Goal: Task Accomplishment & Management: Complete application form

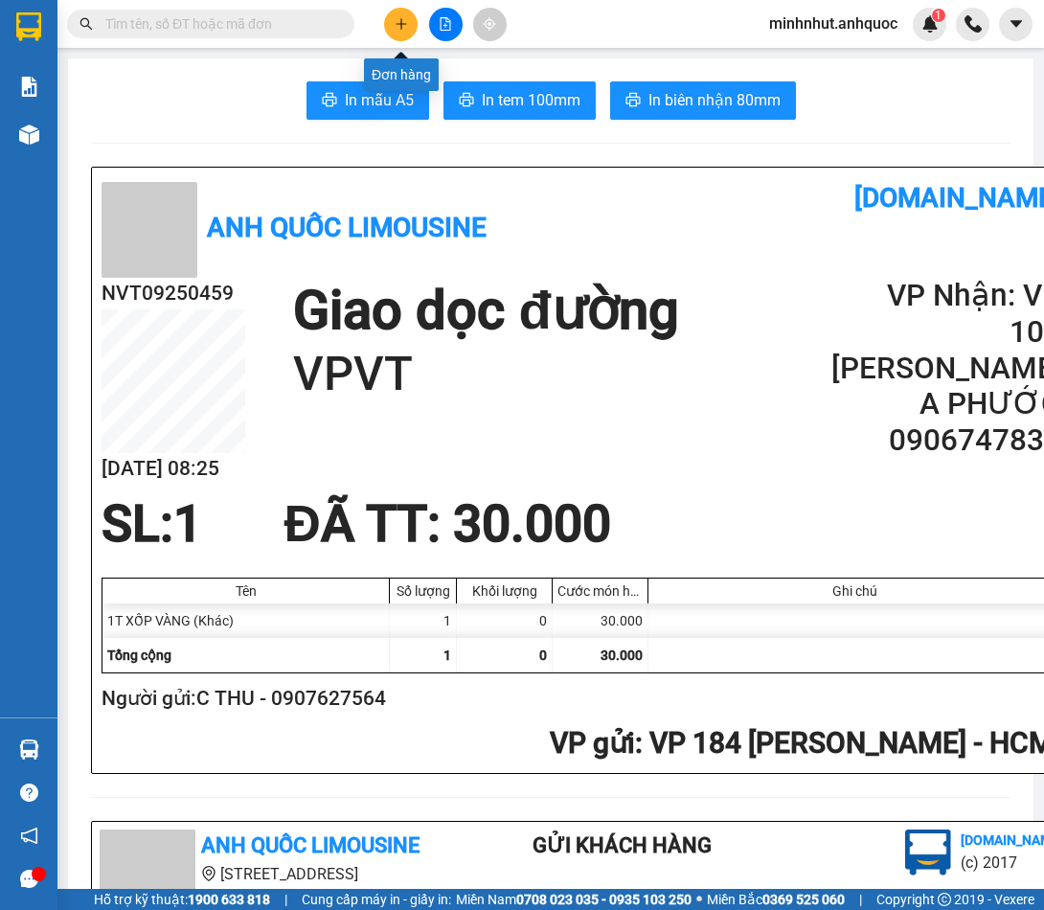
click at [396, 29] on icon "plus" at bounding box center [401, 23] width 13 height 13
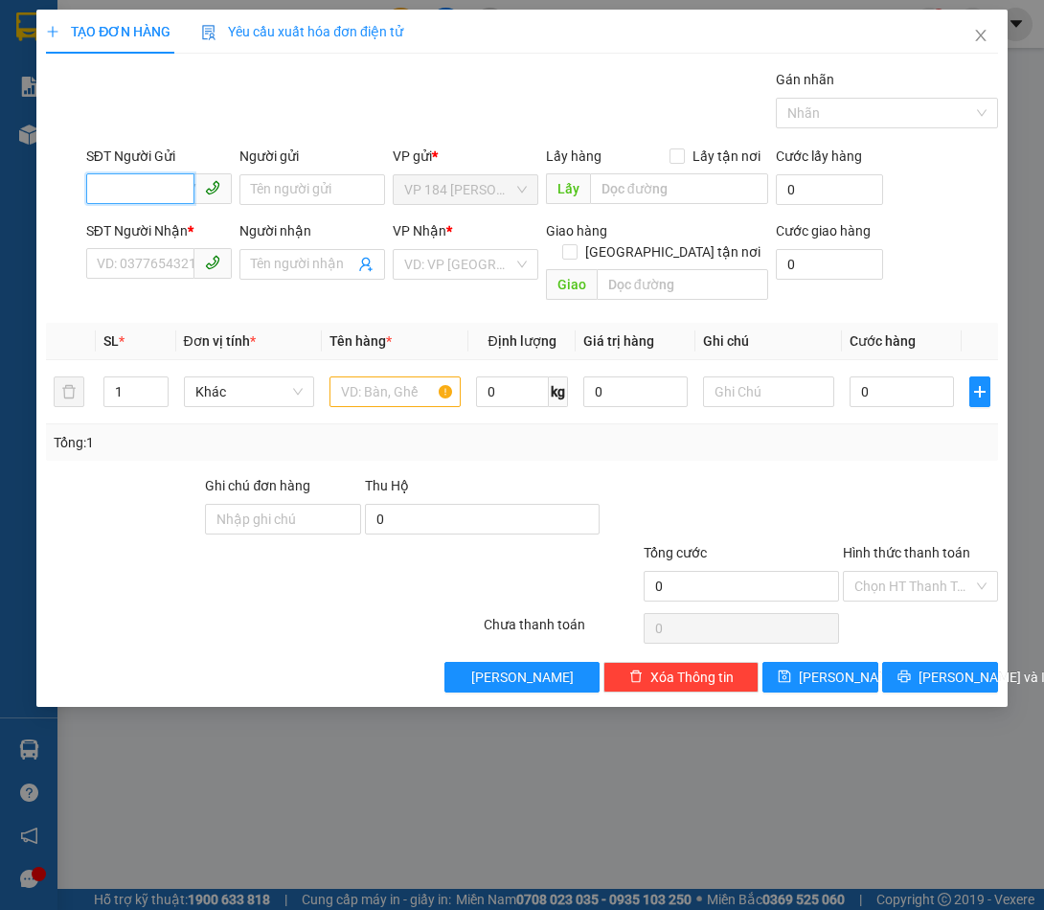
click at [152, 188] on input "SĐT Người Gửi" at bounding box center [140, 188] width 108 height 31
type input "0901494870"
click at [187, 224] on div "0901494870 - C NHÀN" at bounding box center [165, 227] width 135 height 21
type input "C NHÀN"
type input "0916201087"
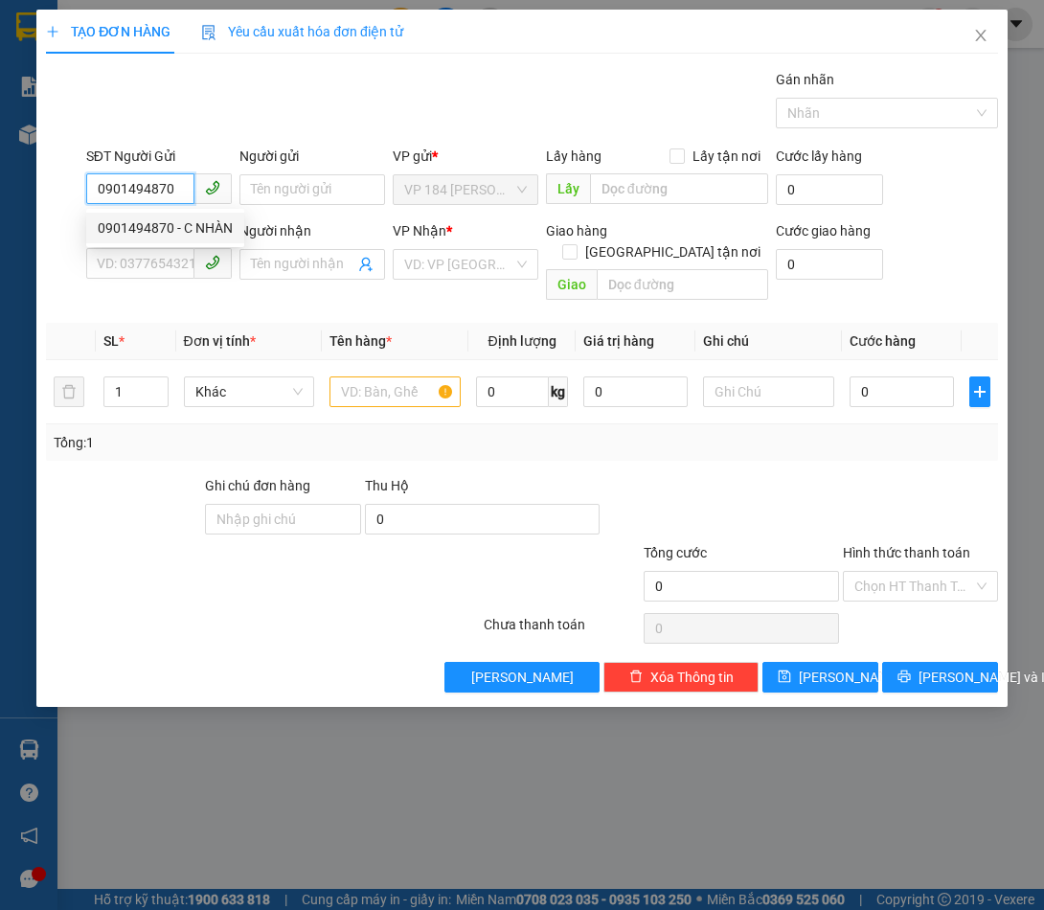
type input "CHỊ THÚY"
type input "VPVT"
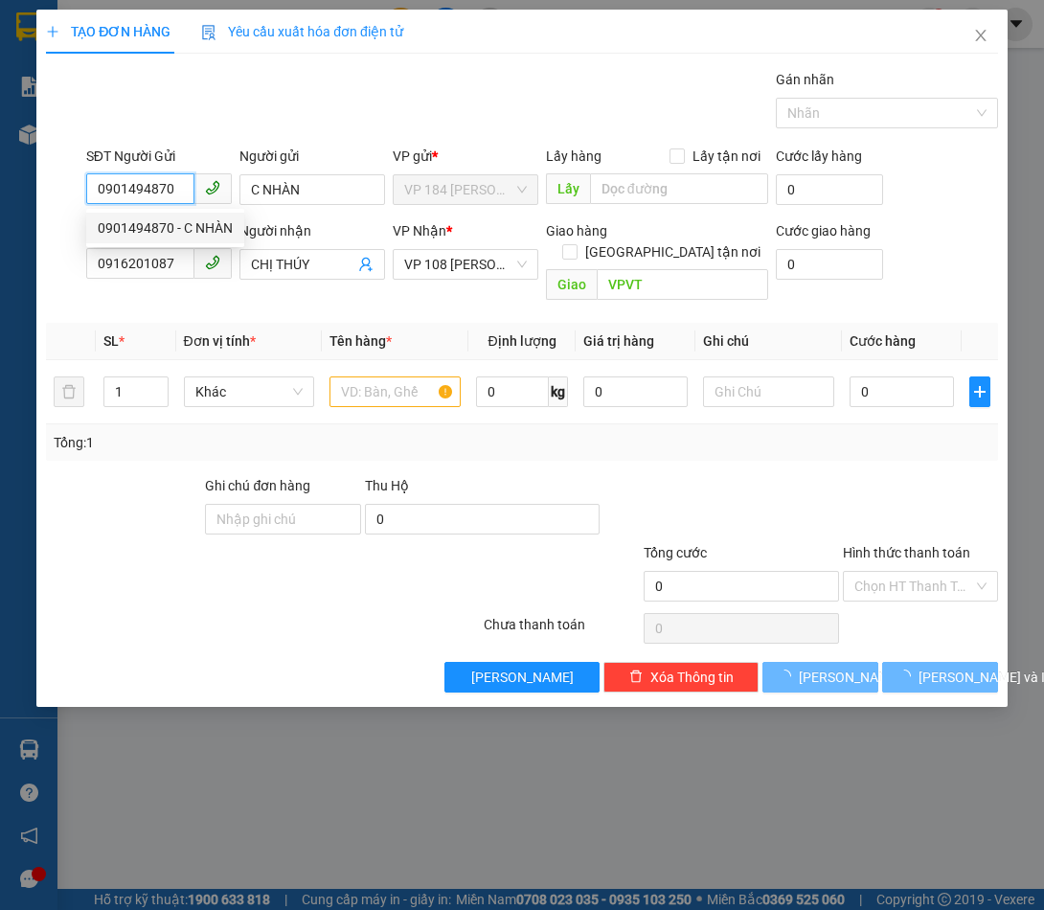
type input "80.000"
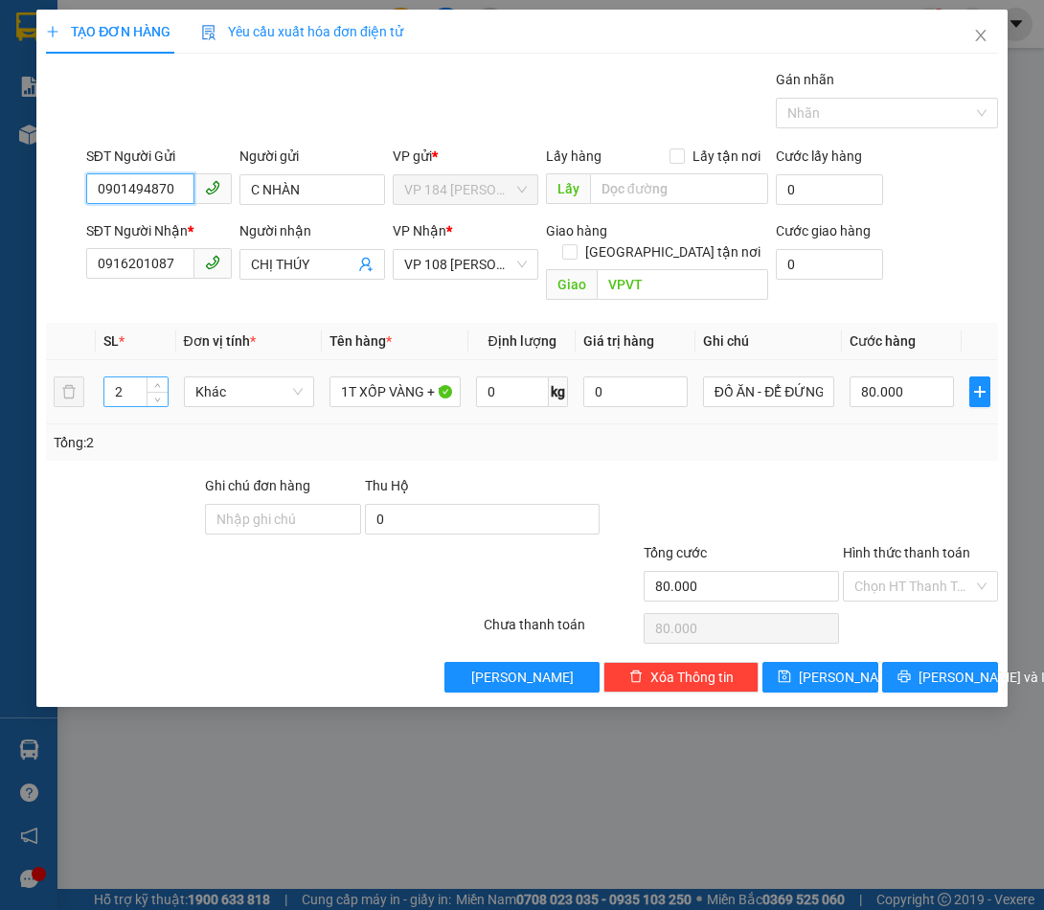
type input "0901494870"
click at [139, 377] on input "2" at bounding box center [135, 391] width 62 height 29
type input "1"
click at [918, 376] on input "80.000" at bounding box center [901, 391] width 104 height 31
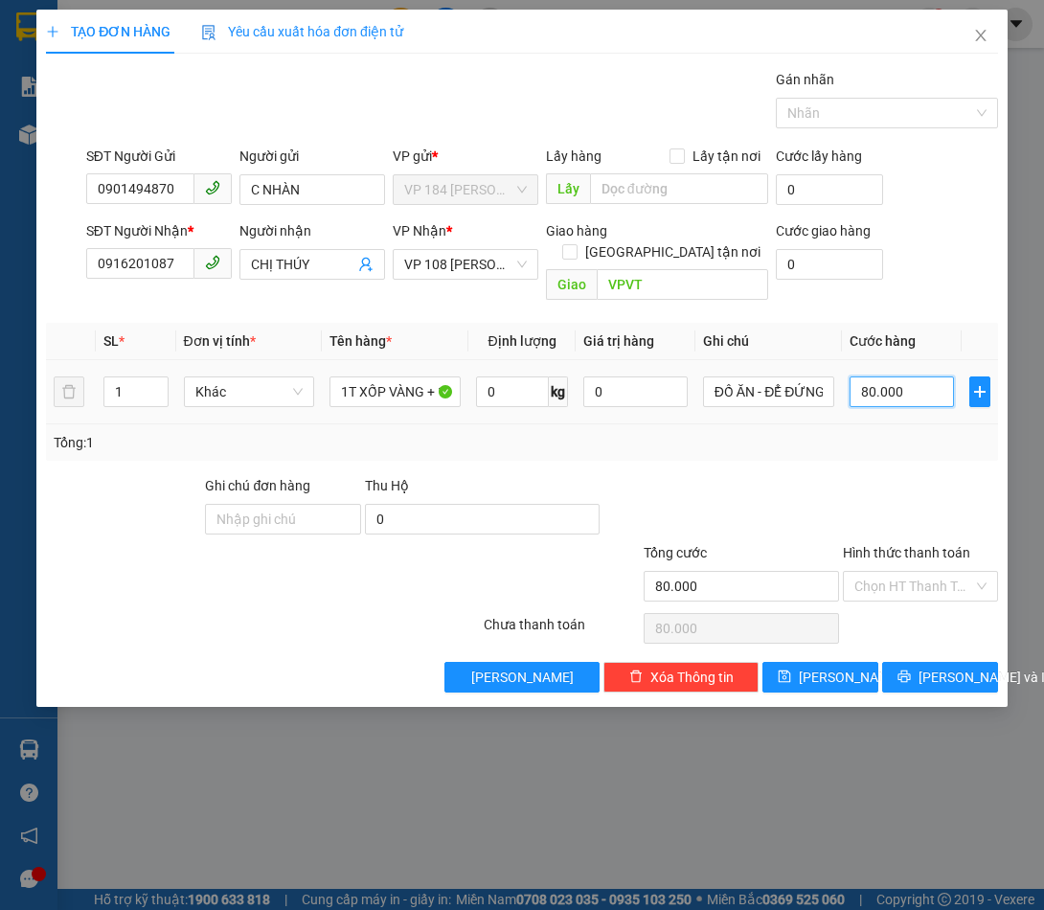
type input "4"
type input "40"
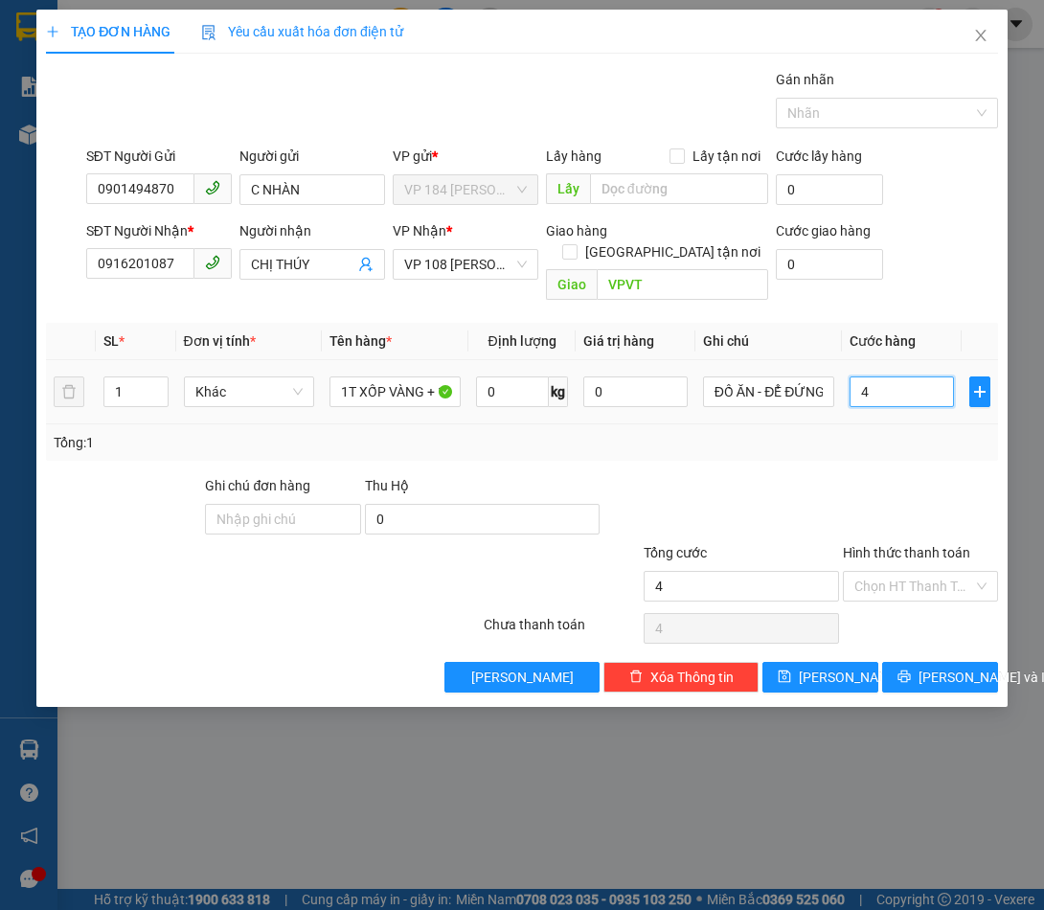
type input "40"
type input "400"
type input "4.000"
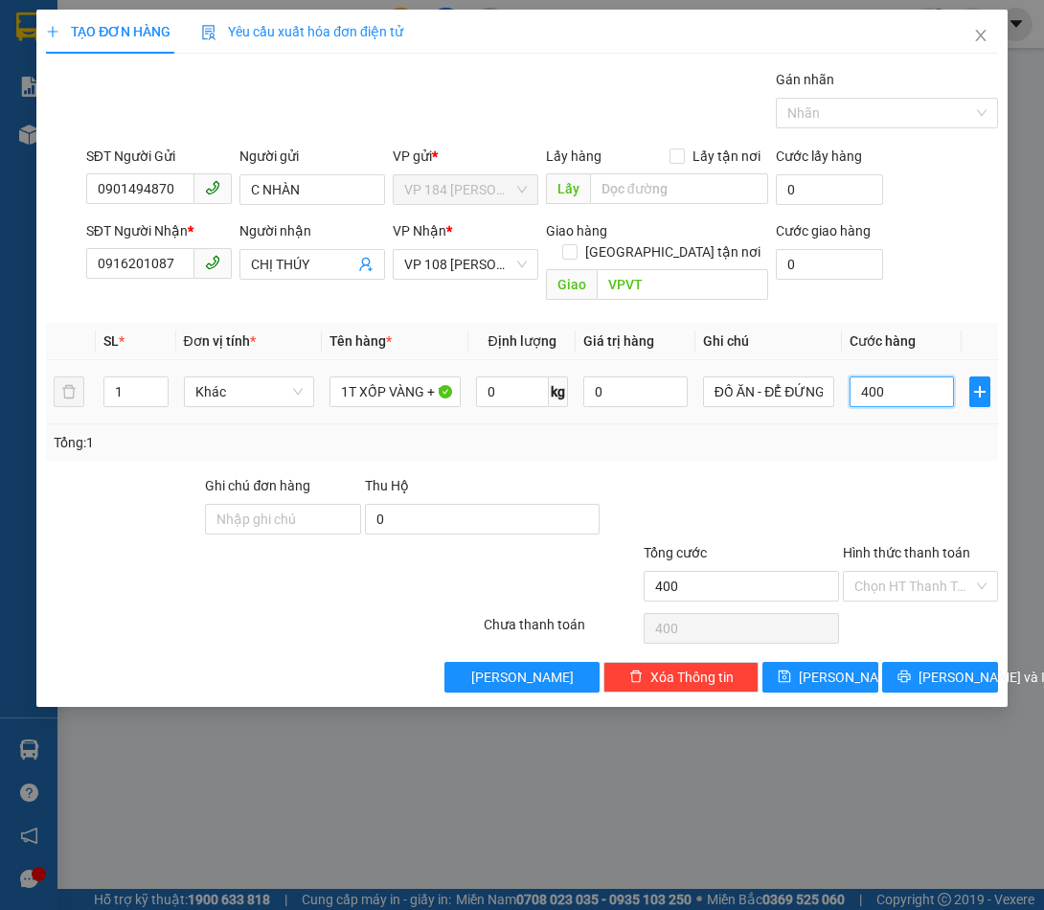
type input "4.000"
type input "40.000"
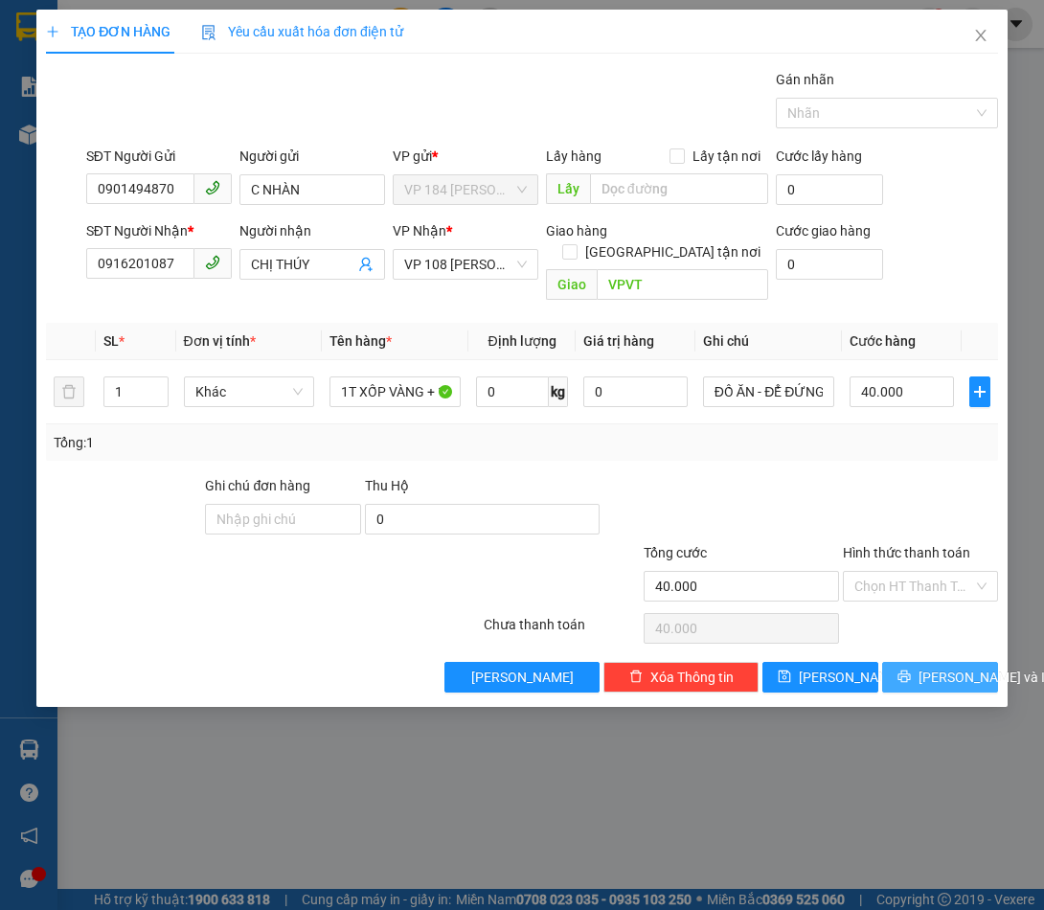
click at [936, 666] on span "[PERSON_NAME] và In" at bounding box center [985, 676] width 134 height 21
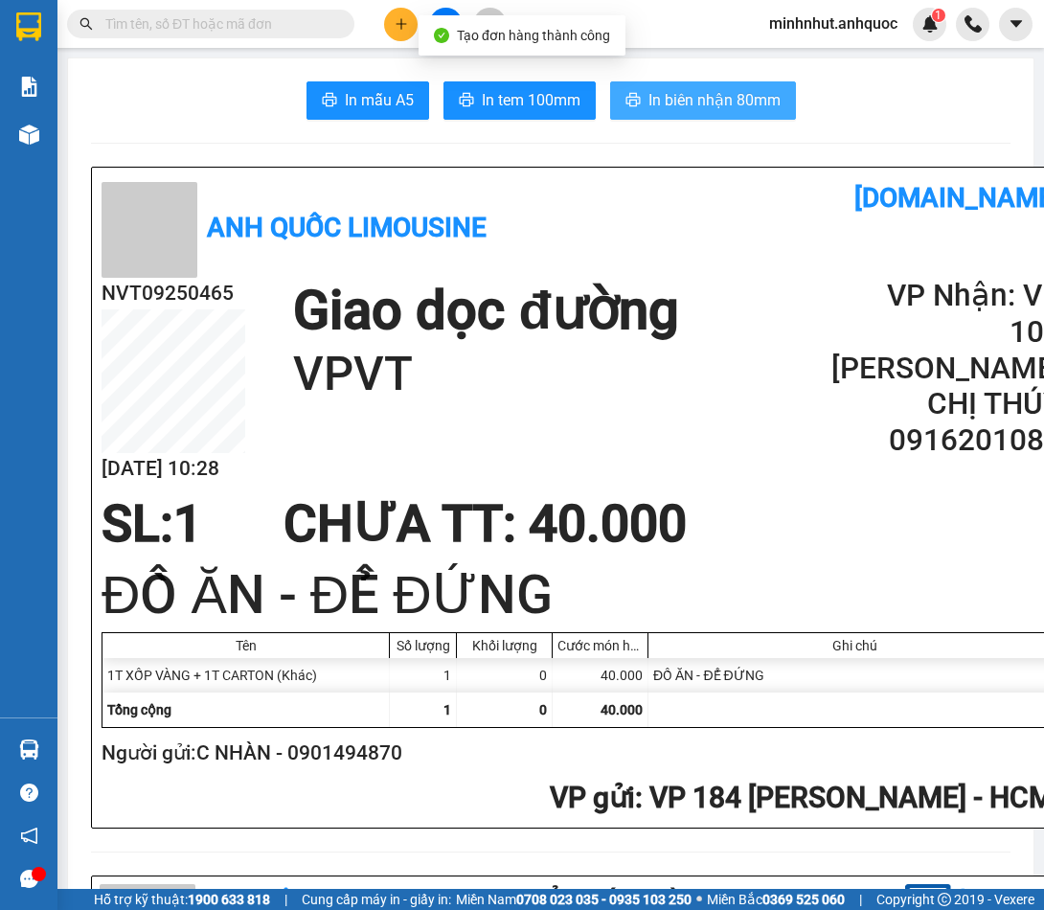
click at [724, 95] on span "In biên nhận 80mm" at bounding box center [714, 100] width 132 height 24
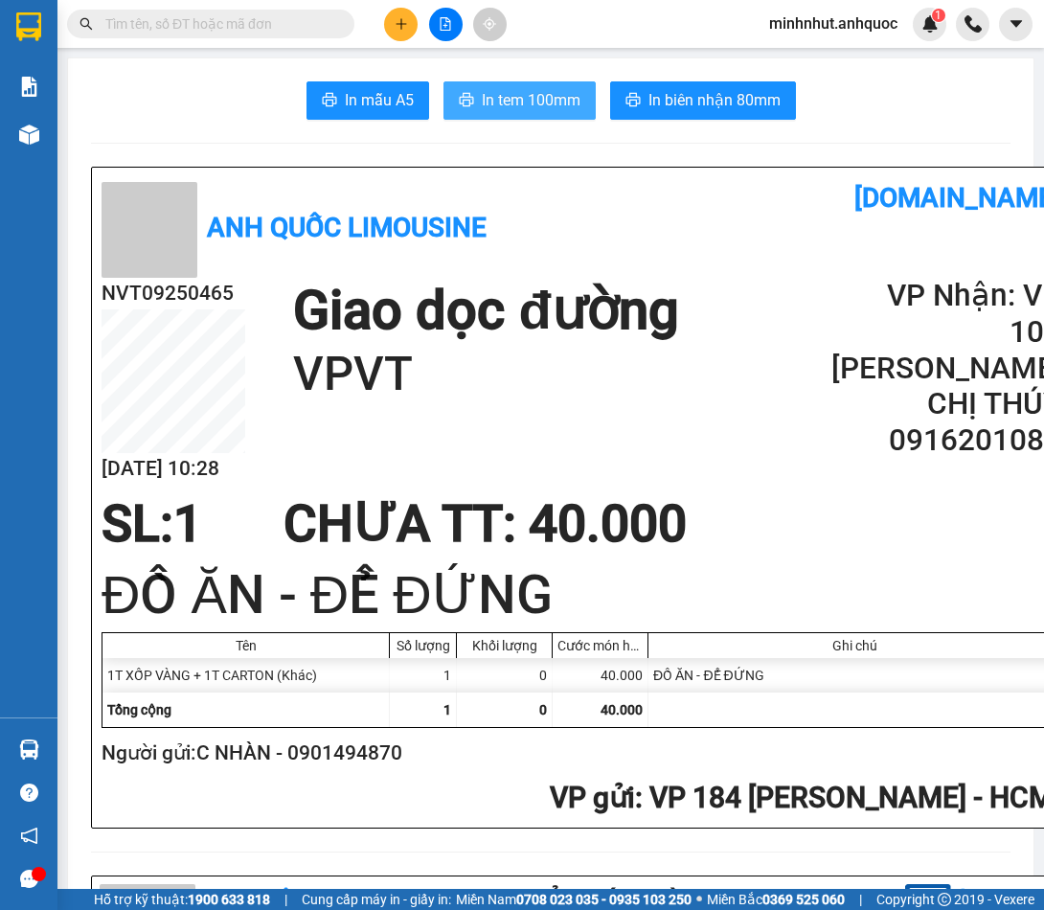
click at [531, 105] on span "In tem 100mm" at bounding box center [531, 100] width 99 height 24
